Goal: Transaction & Acquisition: Purchase product/service

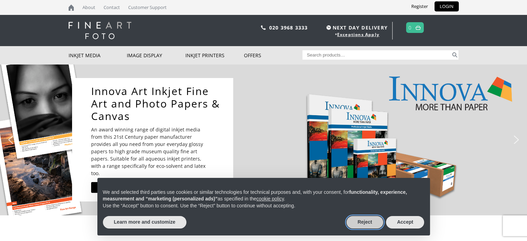
click at [369, 222] on button "Reject" at bounding box center [365, 222] width 37 height 12
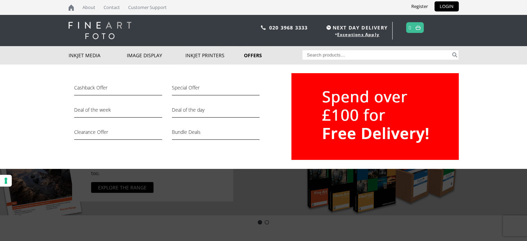
click at [250, 54] on link "Offers" at bounding box center [273, 55] width 59 height 18
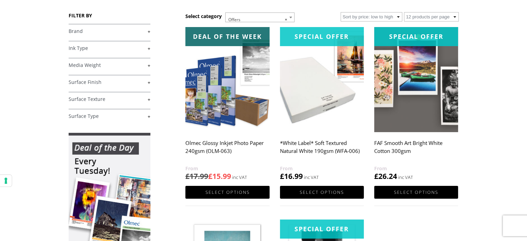
scroll to position [104, 0]
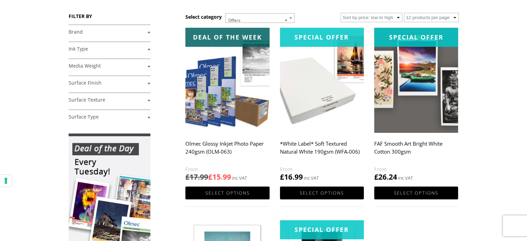
click at [400, 146] on h2 "FAF Smooth Art Bright White Cotton 300gsm" at bounding box center [417, 151] width 84 height 28
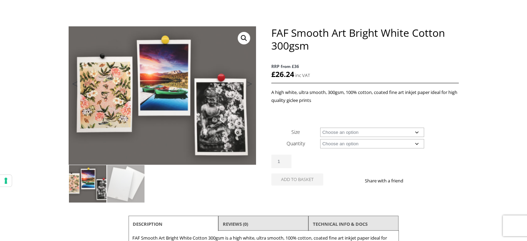
click at [418, 134] on select "Choose an option A4 Sheet A3 Sheet A3+ Sheet A2 Sheet" at bounding box center [372, 132] width 104 height 9
click at [320, 128] on select "Choose an option A4 Sheet A3 Sheet A3+ Sheet A2 Sheet" at bounding box center [372, 132] width 104 height 9
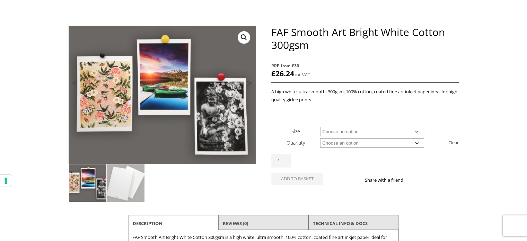
scroll to position [69, 0]
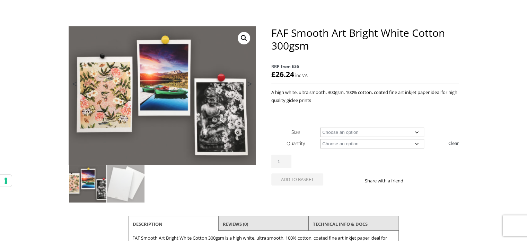
click at [419, 131] on select "Choose an option A4 Sheet A3 Sheet A3+ Sheet A2 Sheet" at bounding box center [372, 132] width 104 height 9
click at [320, 128] on select "Choose an option A4 Sheet A3 Sheet A3+ Sheet A2 Sheet" at bounding box center [372, 132] width 104 height 9
select select "a4-sheet"
click at [488, 132] on body "NEXT DAY DELIVERY * Exceptions Apply About Contact Customer Support Register LO…" at bounding box center [263, 51] width 527 height 241
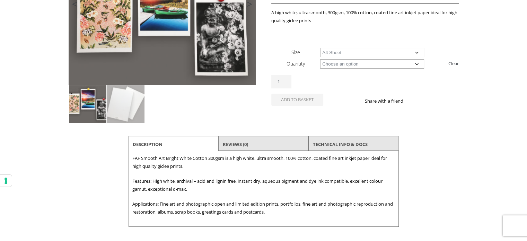
scroll to position [173, 0]
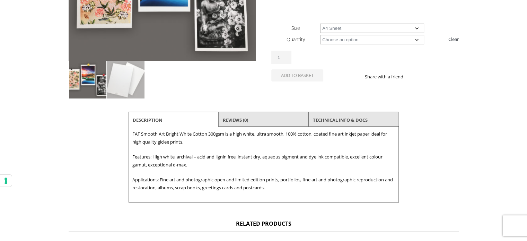
click at [373, 62] on div "FAF Smooth Art Bright White Cotton 300gsm quantity 1" at bounding box center [365, 58] width 187 height 14
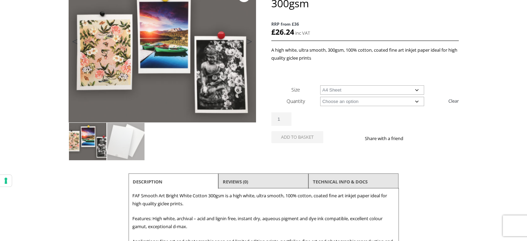
scroll to position [69, 0]
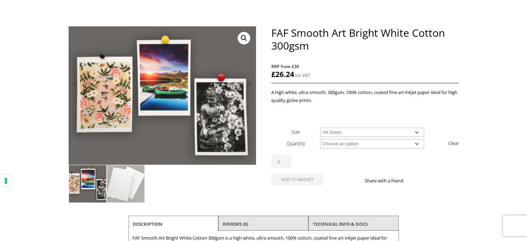
click at [417, 131] on select "Choose an option A4 Sheet A3 Sheet A3+ Sheet A2 Sheet" at bounding box center [372, 132] width 104 height 9
click at [320, 128] on select "Choose an option A4 Sheet A3 Sheet A3+ Sheet A2 Sheet" at bounding box center [372, 132] width 104 height 9
click at [284, 164] on input "1" at bounding box center [282, 162] width 20 height 14
click at [287, 161] on input "1" at bounding box center [282, 162] width 20 height 14
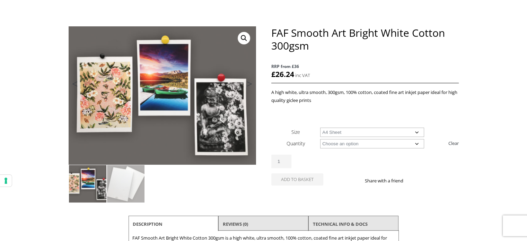
click at [287, 161] on input "1" at bounding box center [282, 162] width 20 height 14
click at [287, 162] on input "1" at bounding box center [282, 162] width 20 height 14
click at [288, 159] on input "2" at bounding box center [282, 162] width 20 height 14
click at [288, 159] on input "3" at bounding box center [282, 162] width 20 height 14
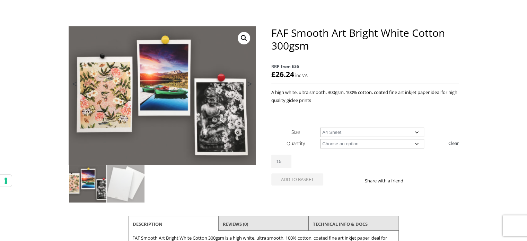
type input "15"
click at [289, 159] on input "15" at bounding box center [282, 162] width 20 height 14
click at [355, 160] on div "FAF Smooth Art Bright White Cotton 300gsm quantity 15" at bounding box center [365, 162] width 187 height 14
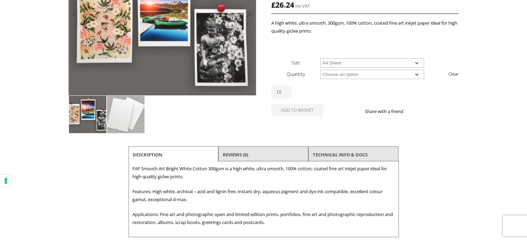
scroll to position [0, 0]
